Goal: Information Seeking & Learning: Learn about a topic

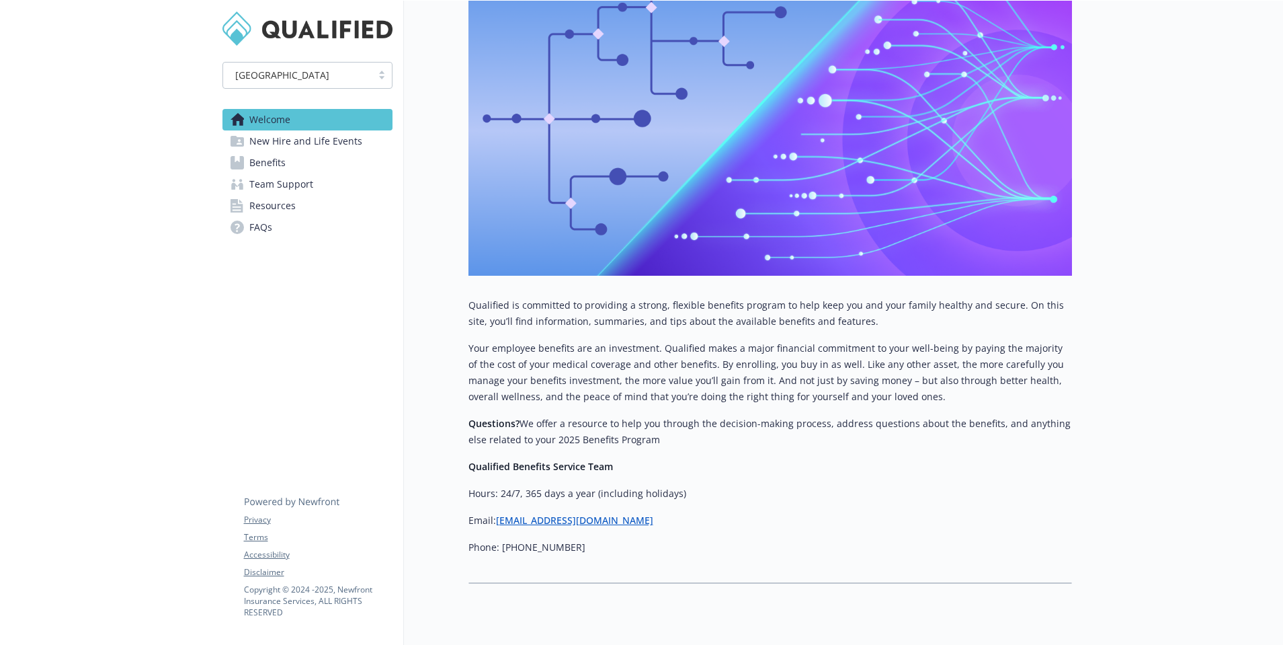
scroll to position [270, 0]
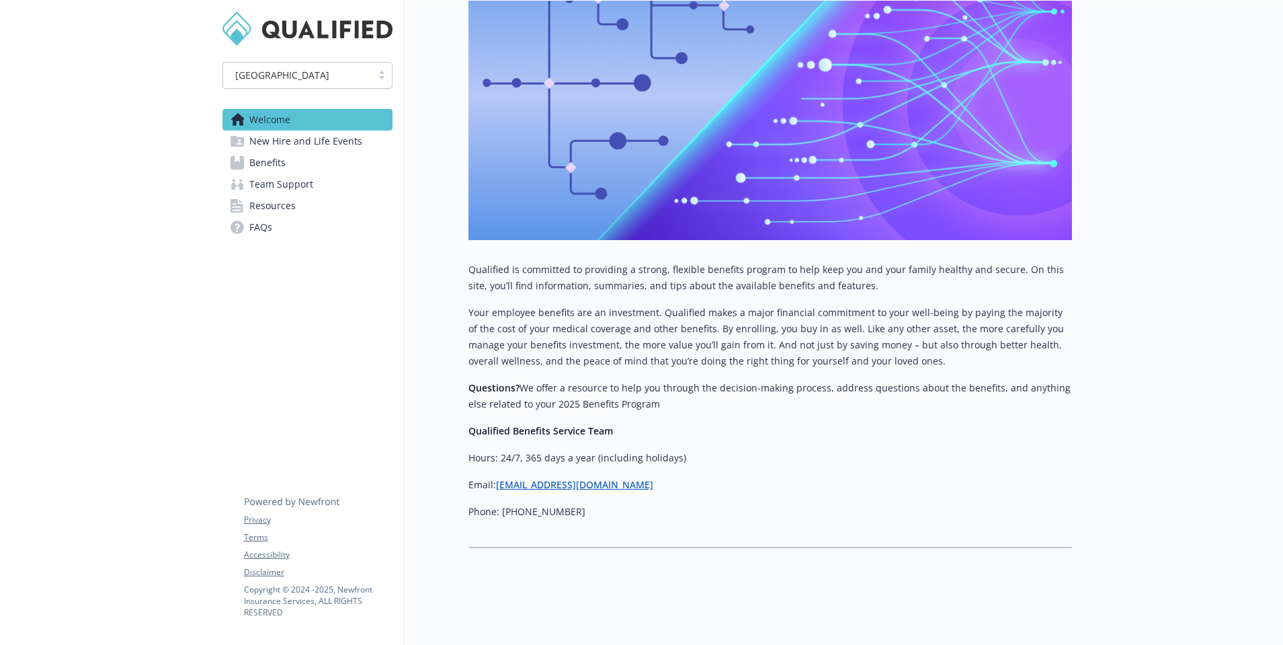
click at [307, 147] on span "New Hire and Life Events" at bounding box center [305, 141] width 113 height 22
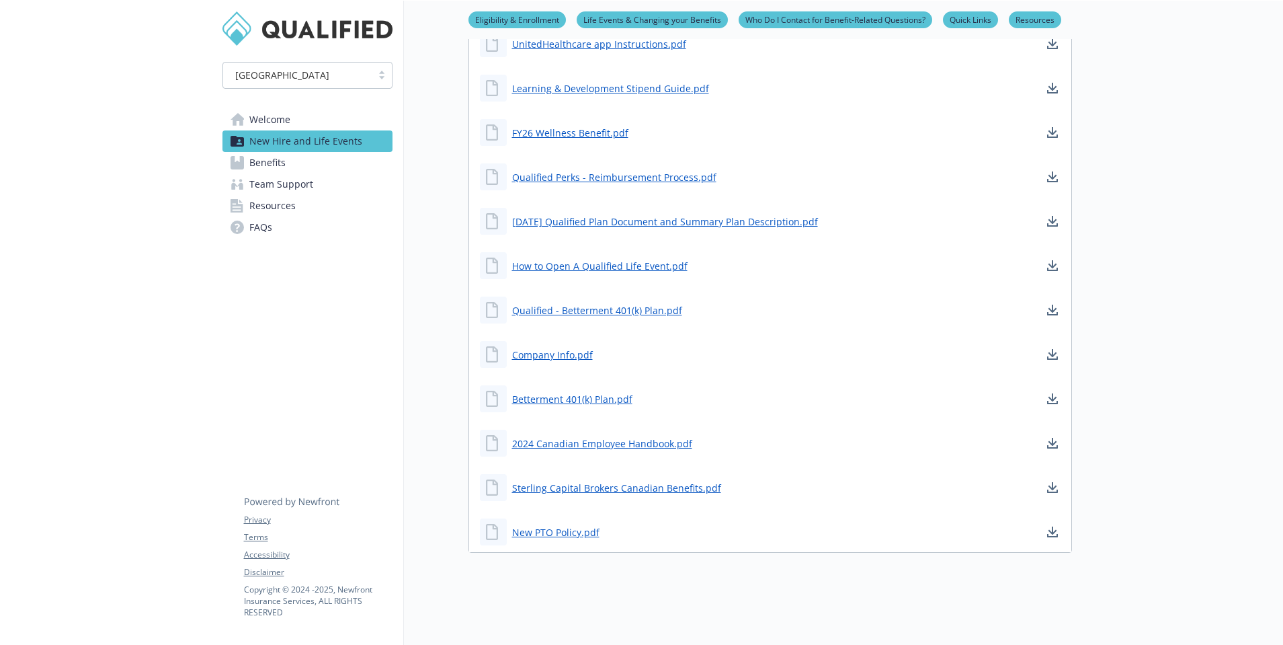
scroll to position [993, 0]
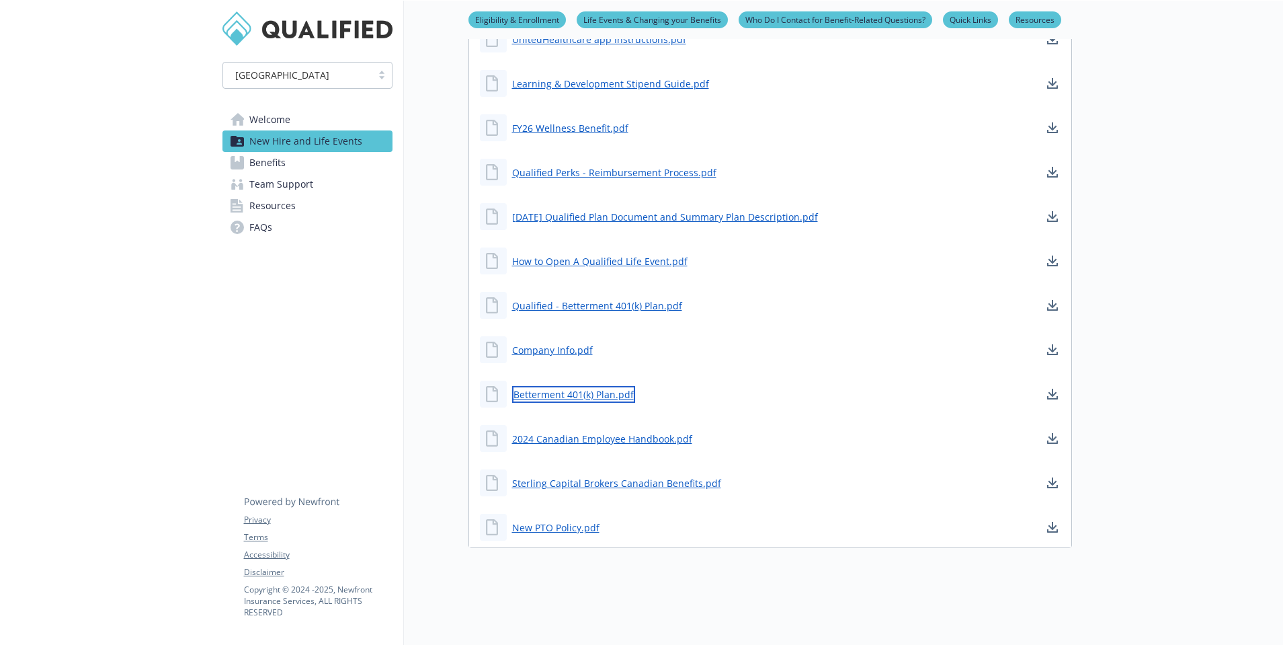
click at [598, 395] on link "Betterment 401(k) Plan.pdf" at bounding box center [573, 394] width 123 height 17
click at [300, 165] on link "Benefits" at bounding box center [308, 163] width 170 height 22
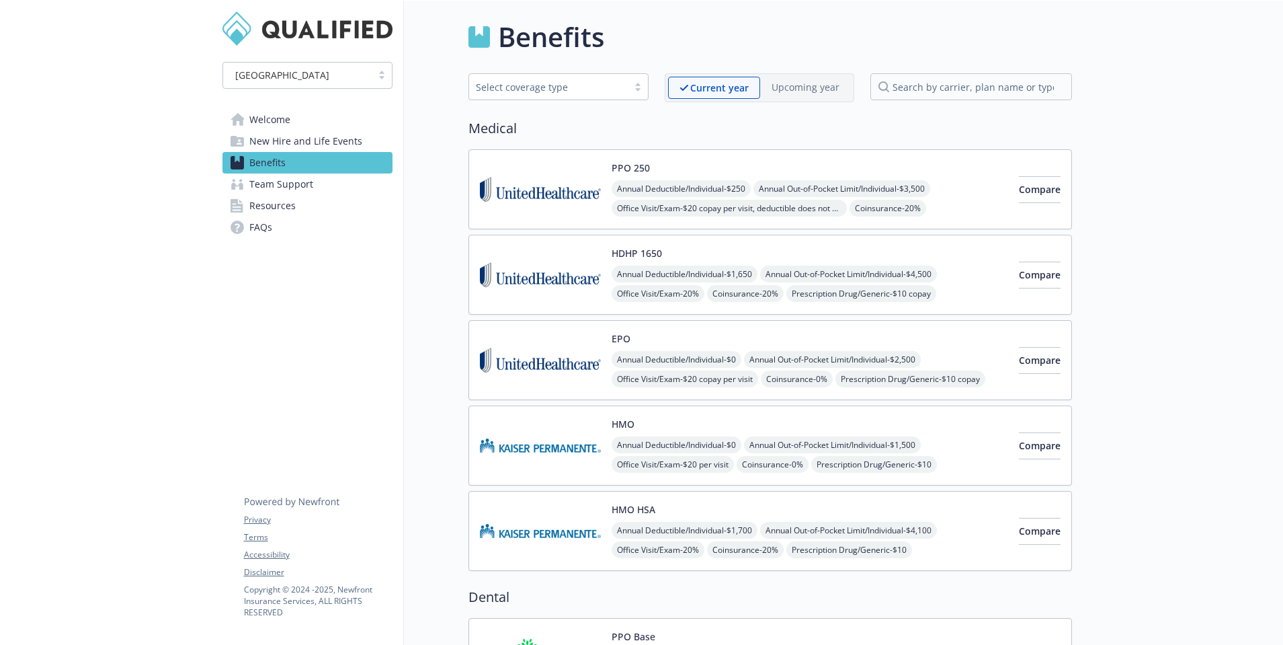
click at [320, 186] on link "Team Support" at bounding box center [308, 184] width 170 height 22
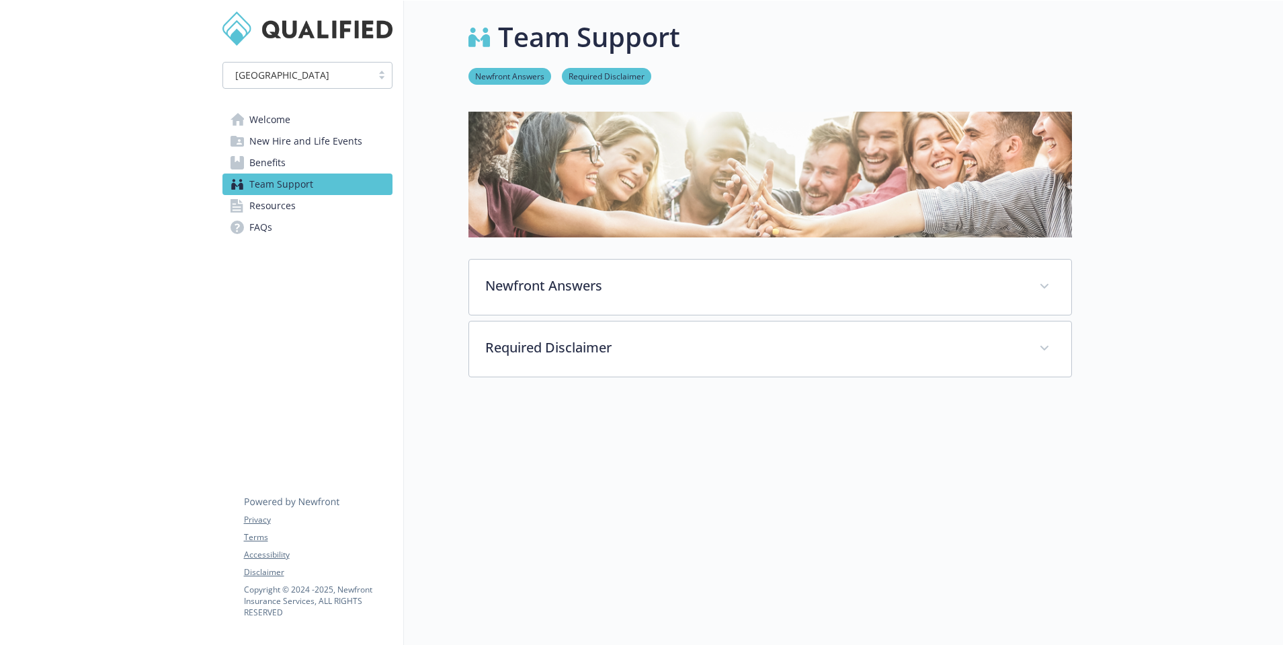
click at [278, 161] on span "Benefits" at bounding box center [267, 163] width 36 height 22
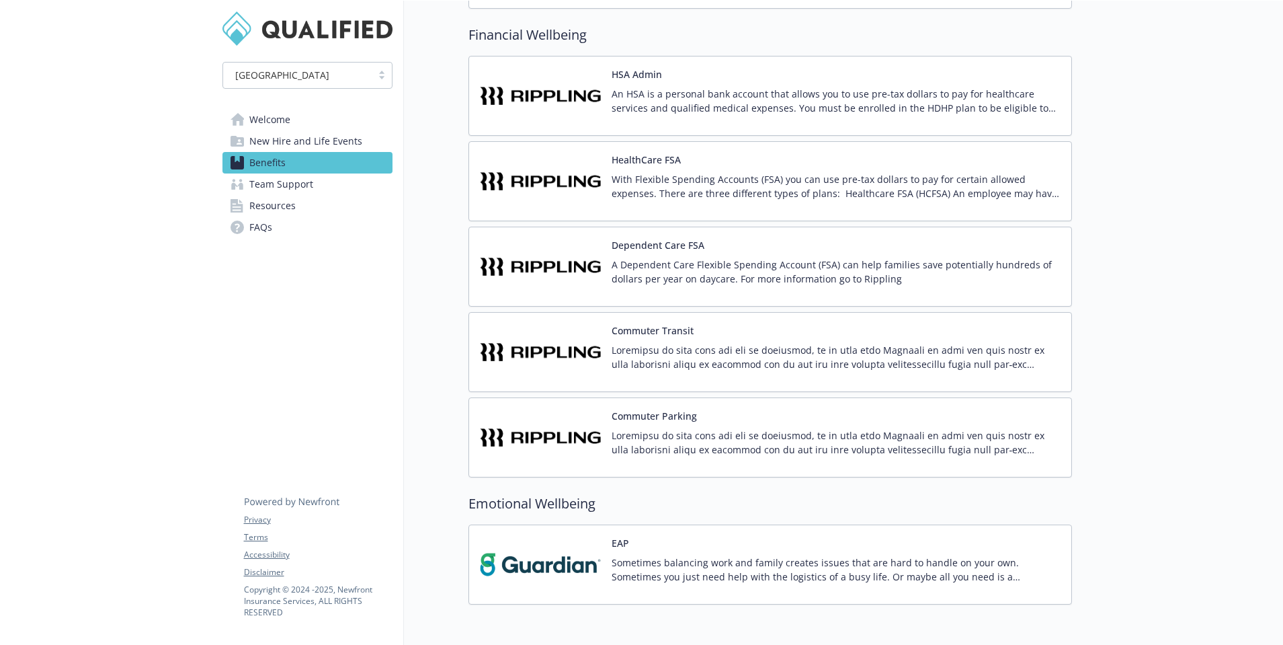
scroll to position [1935, 0]
